Goal: Find specific page/section

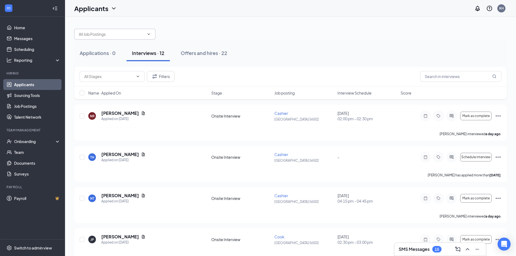
click at [148, 36] on icon "ChevronDown" at bounding box center [149, 34] width 4 height 4
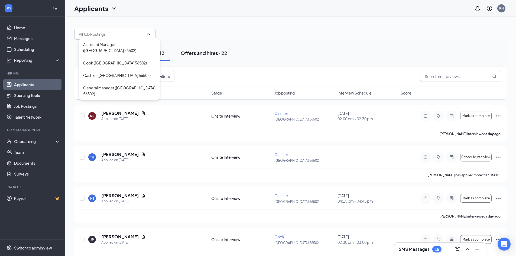
drag, startPoint x: 193, startPoint y: 61, endPoint x: 193, endPoint y: 58, distance: 3.3
click at [193, 61] on div "Applications · 0 Interviews · 12 Offers and hires · 22" at bounding box center [290, 53] width 433 height 27
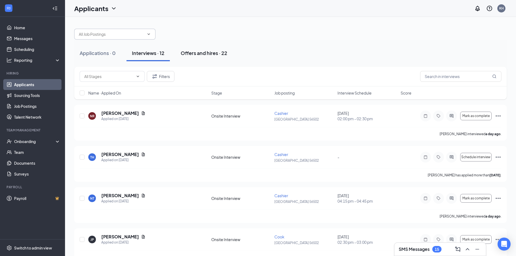
click at [193, 58] on button "Offers and hires · 22" at bounding box center [203, 53] width 57 height 16
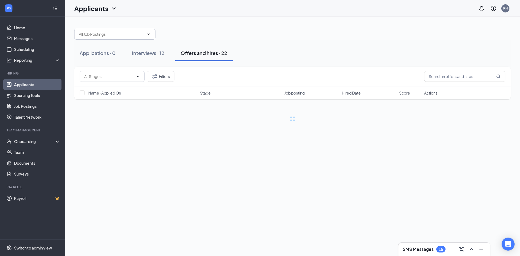
click at [150, 35] on icon "ChevronDown" at bounding box center [149, 34] width 4 height 4
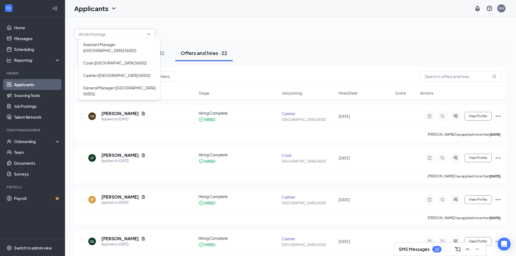
click at [170, 40] on div "Applications · 0 Interviews · 12 Offers and hires · 22" at bounding box center [290, 53] width 433 height 27
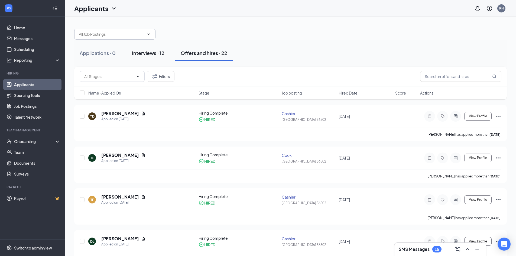
click at [147, 55] on div "Interviews · 12" at bounding box center [148, 53] width 33 height 7
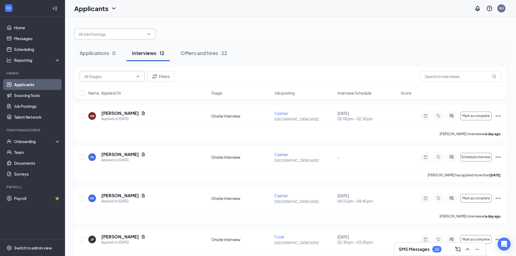
click at [126, 79] on input "text" at bounding box center [108, 76] width 49 height 6
click at [288, 51] on div "Applications · 0 Interviews · 12 Offers and hires · 22" at bounding box center [290, 53] width 433 height 16
click at [437, 78] on input "text" at bounding box center [460, 76] width 81 height 11
type input "ash"
